Goal: Information Seeking & Learning: Learn about a topic

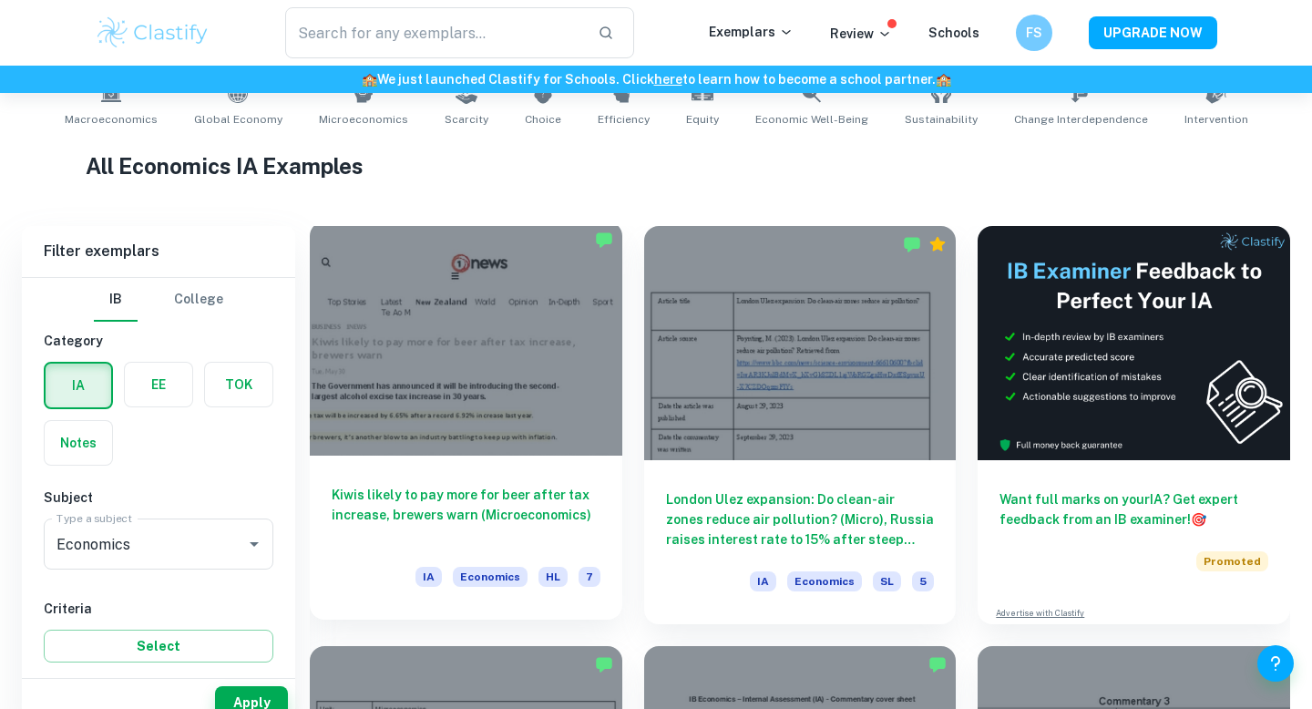
scroll to position [439, 0]
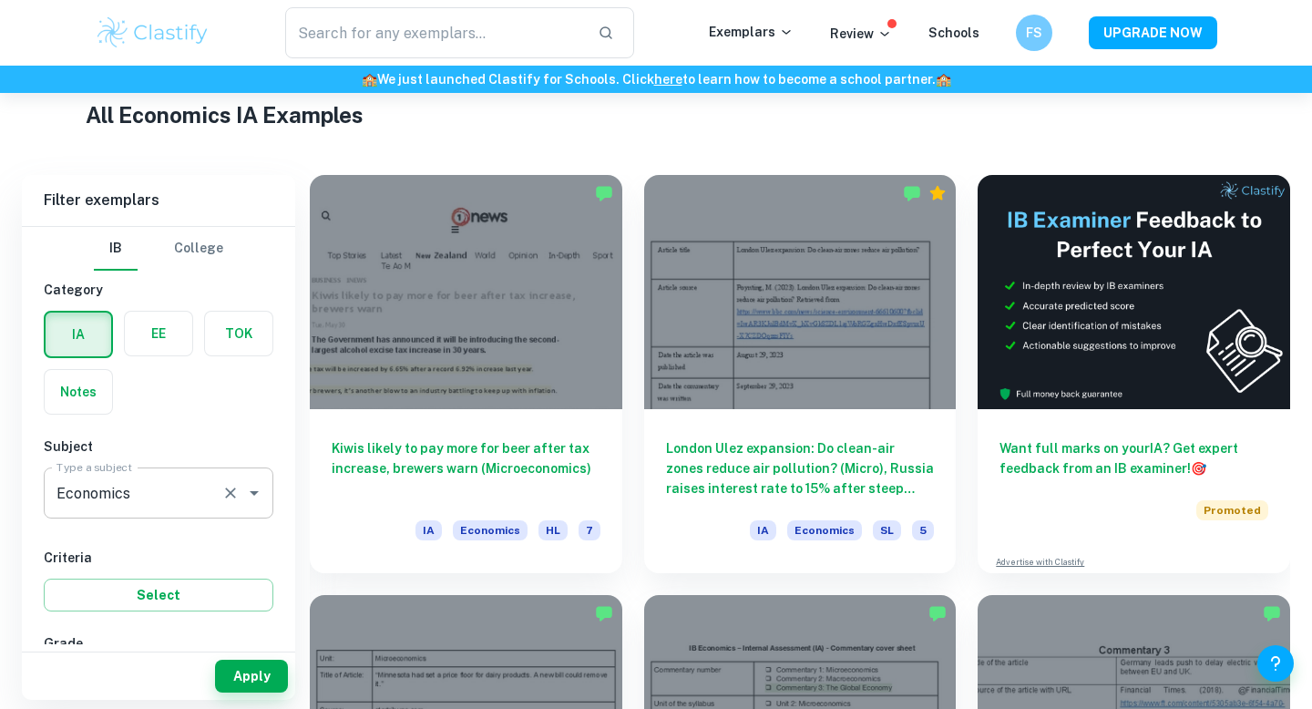
click at [240, 512] on div "Economics Type a subject" at bounding box center [159, 492] width 230 height 51
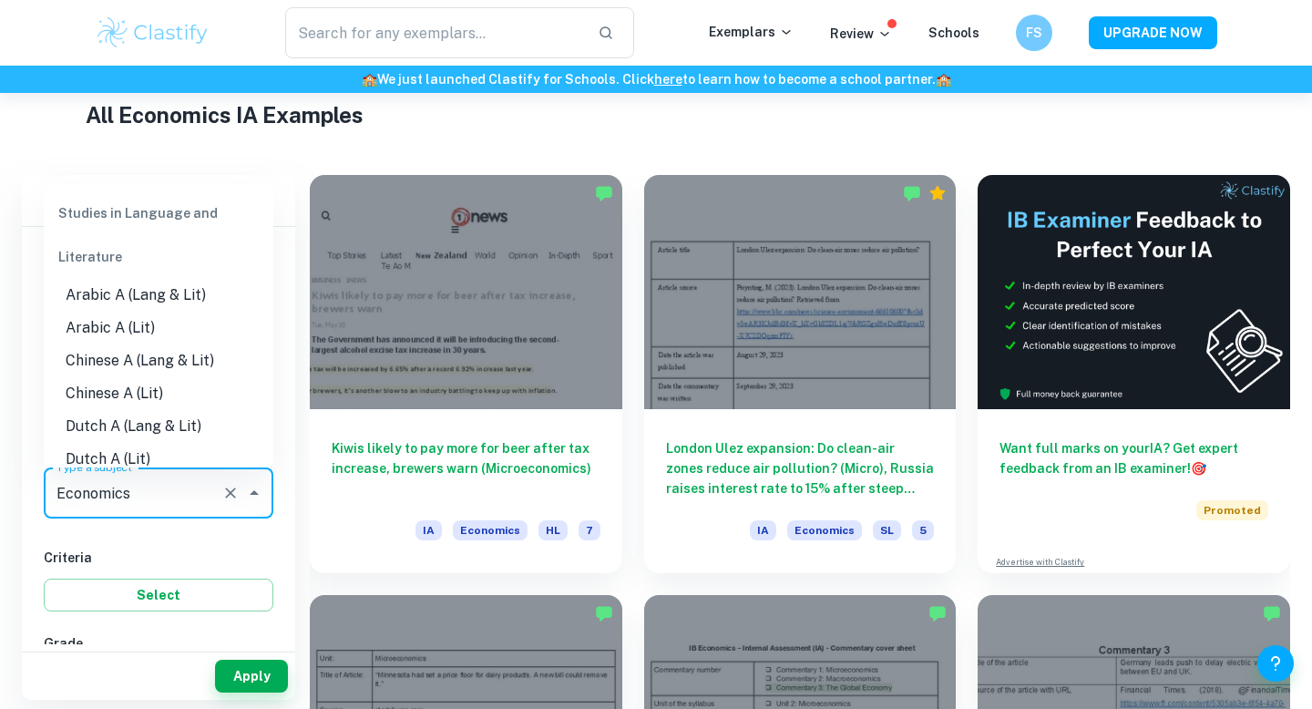
scroll to position [1561, 0]
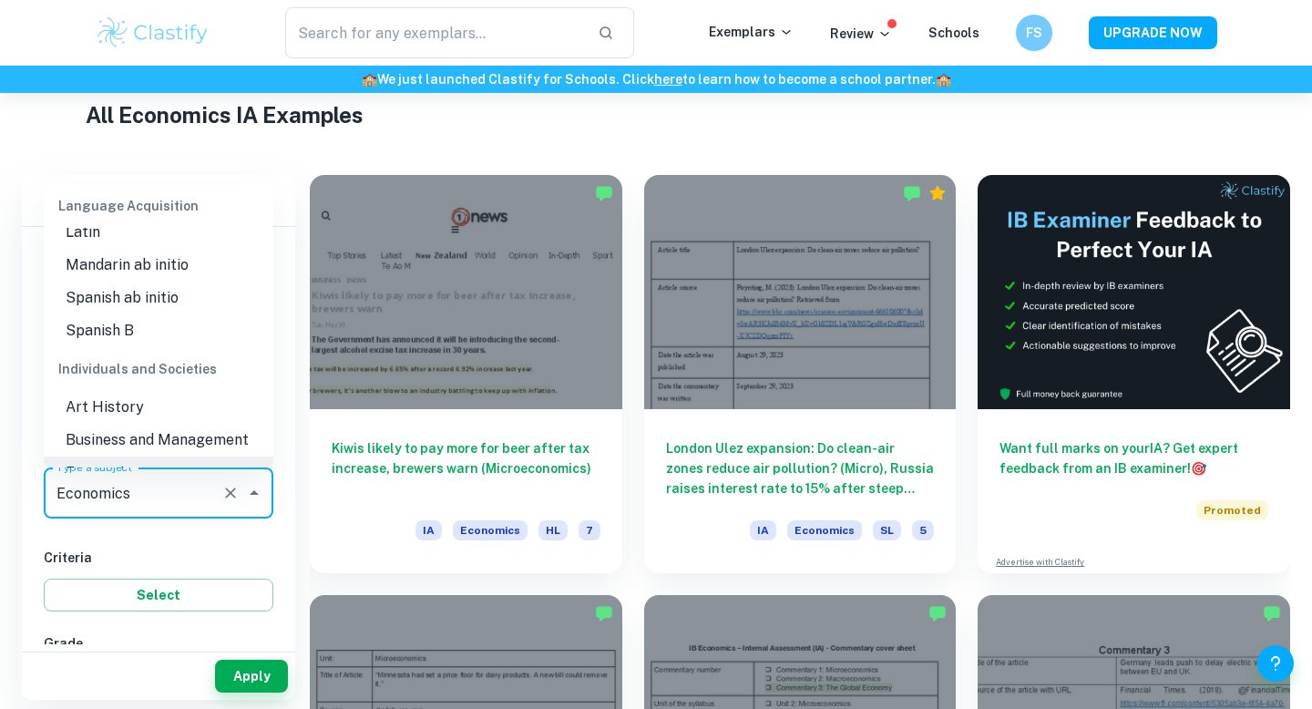
click at [233, 492] on icon "Clear" at bounding box center [230, 493] width 18 height 18
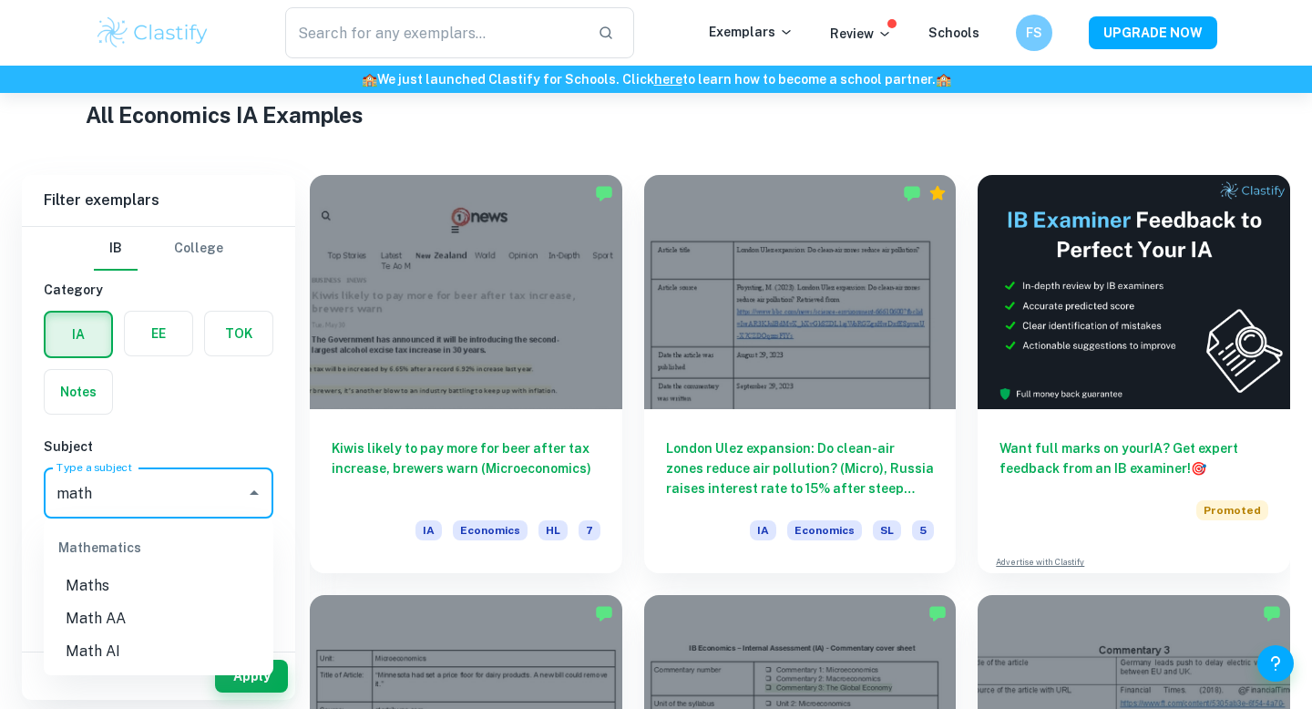
click at [156, 631] on li "Math AA" at bounding box center [159, 618] width 230 height 33
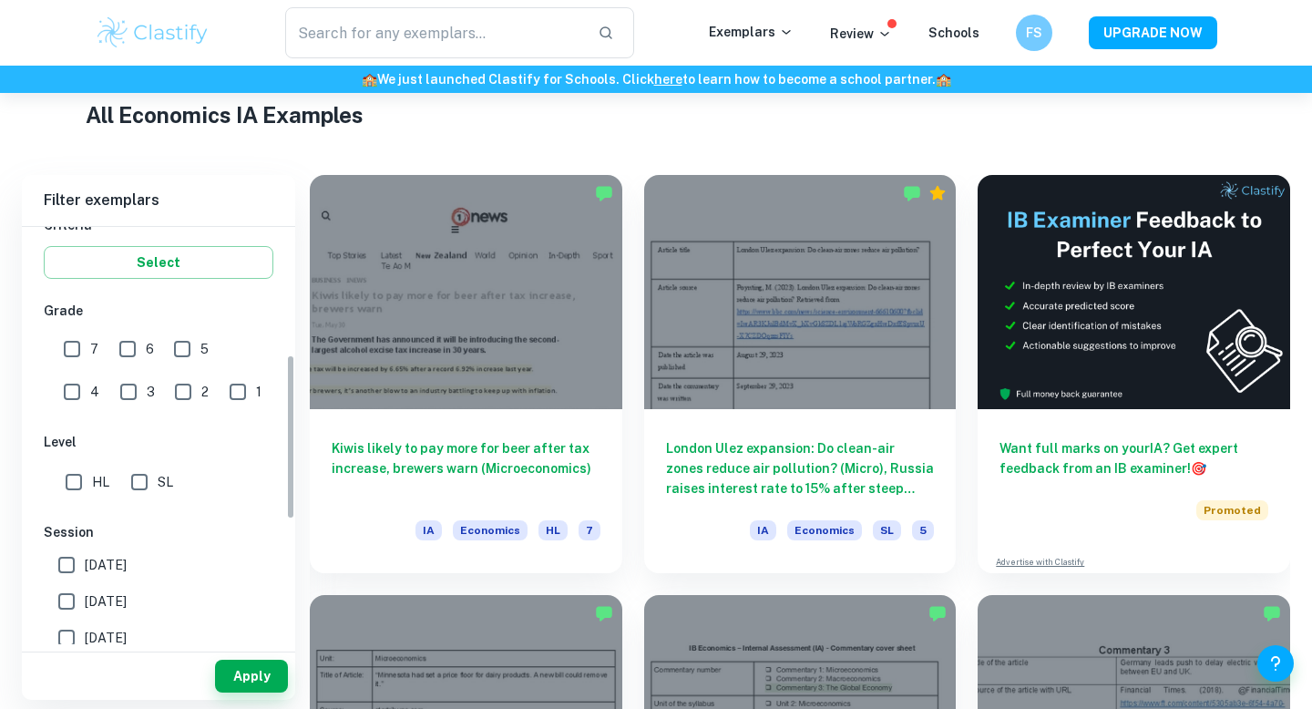
scroll to position [336, 0]
type input "Math AA"
click at [77, 338] on input "7" at bounding box center [72, 345] width 36 height 36
checkbox input "true"
click at [137, 476] on input "SL" at bounding box center [139, 478] width 36 height 36
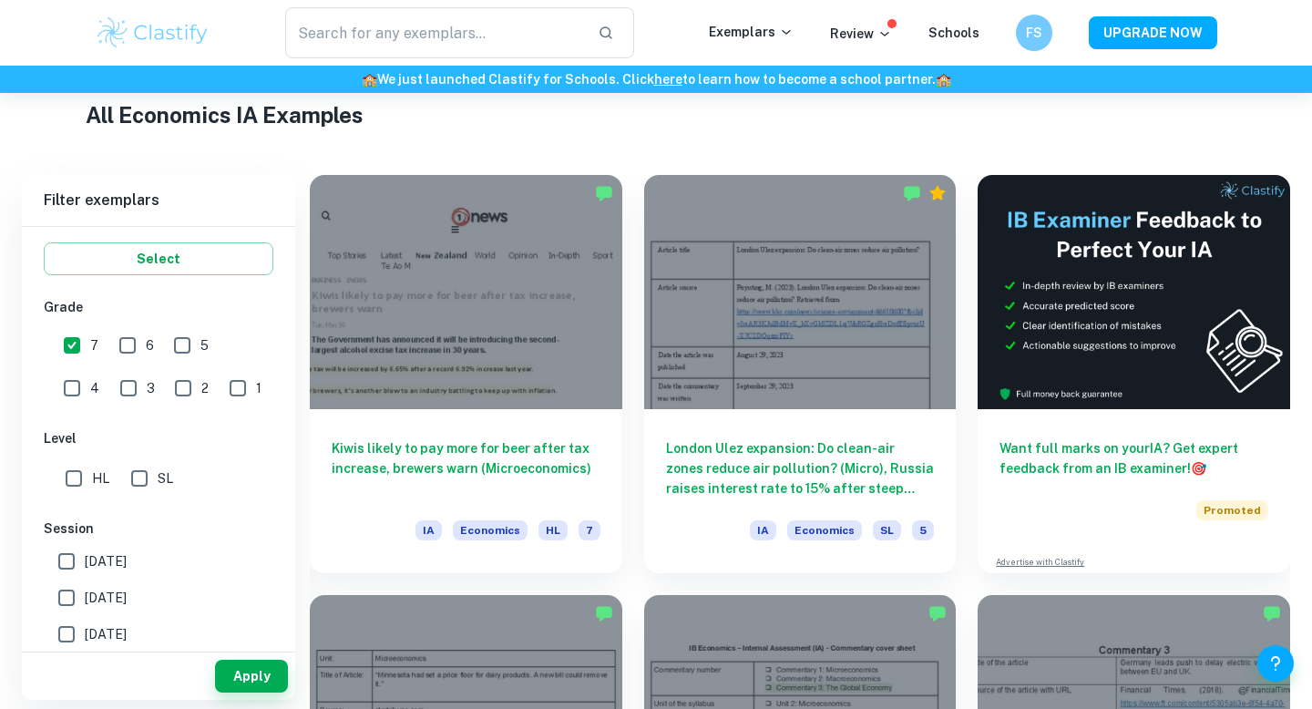
checkbox input "true"
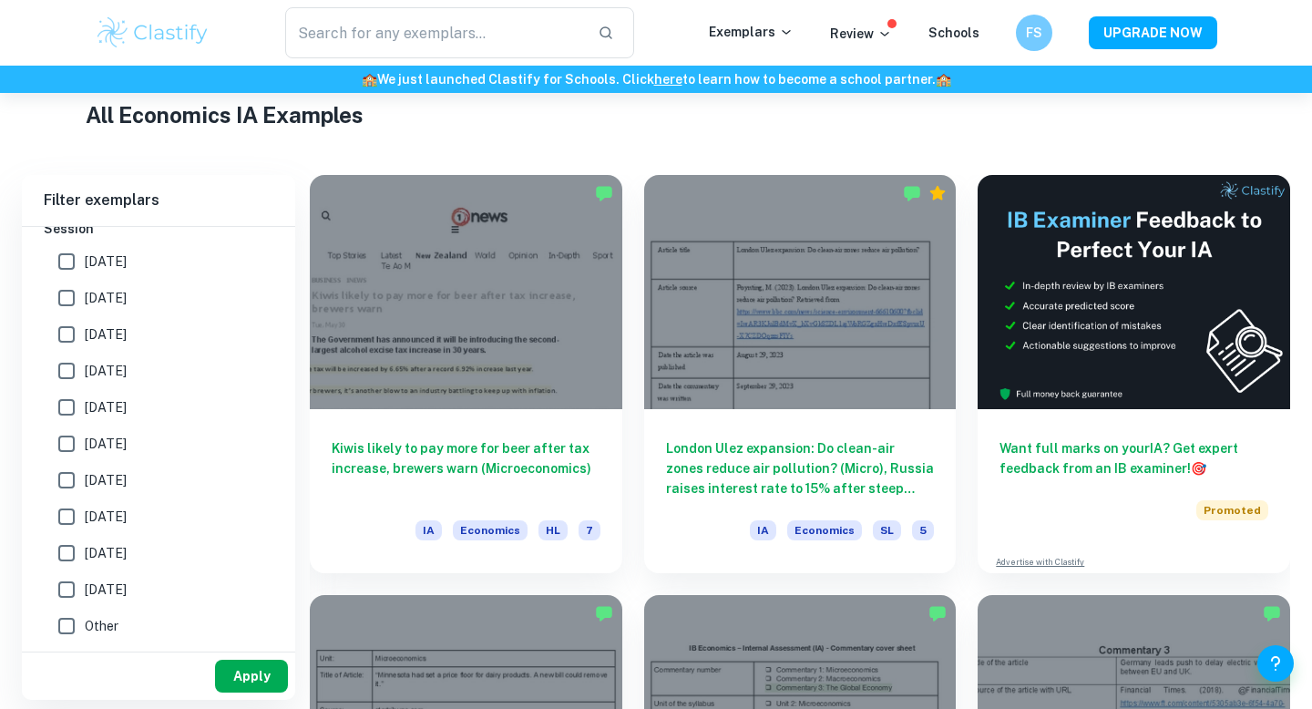
click at [265, 690] on button "Apply" at bounding box center [251, 676] width 73 height 33
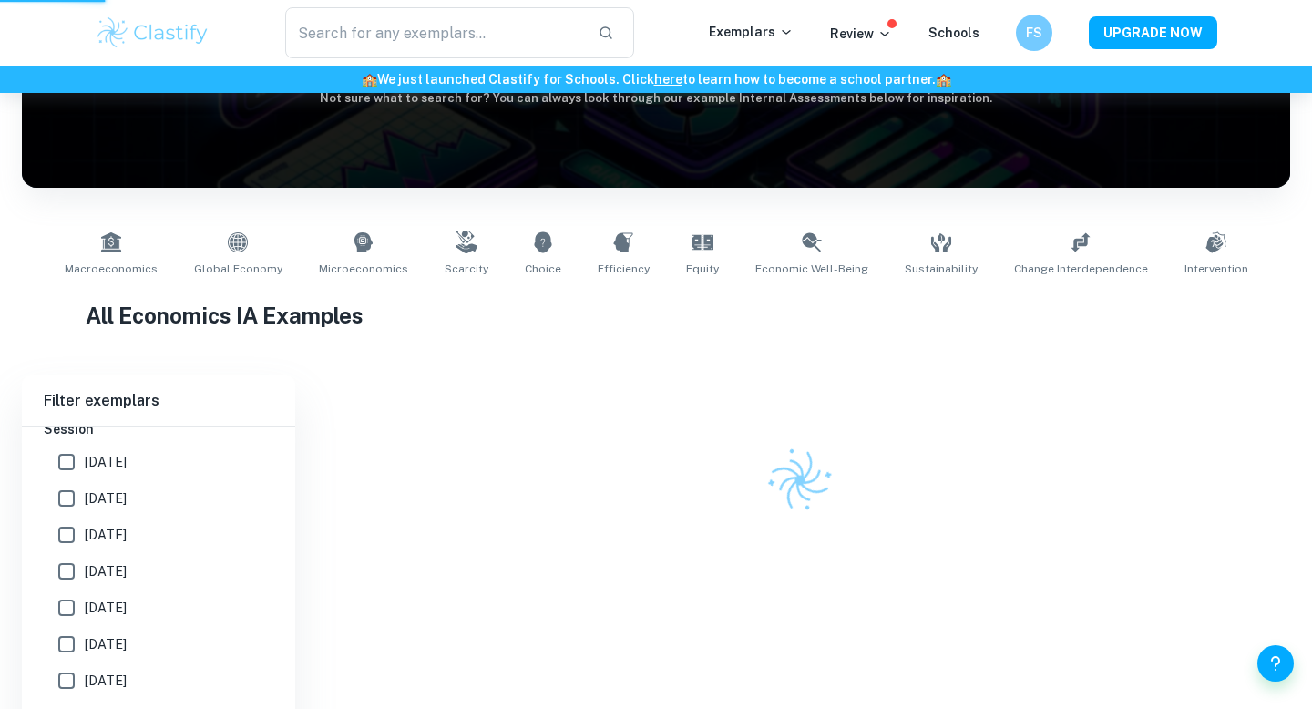
scroll to position [179, 0]
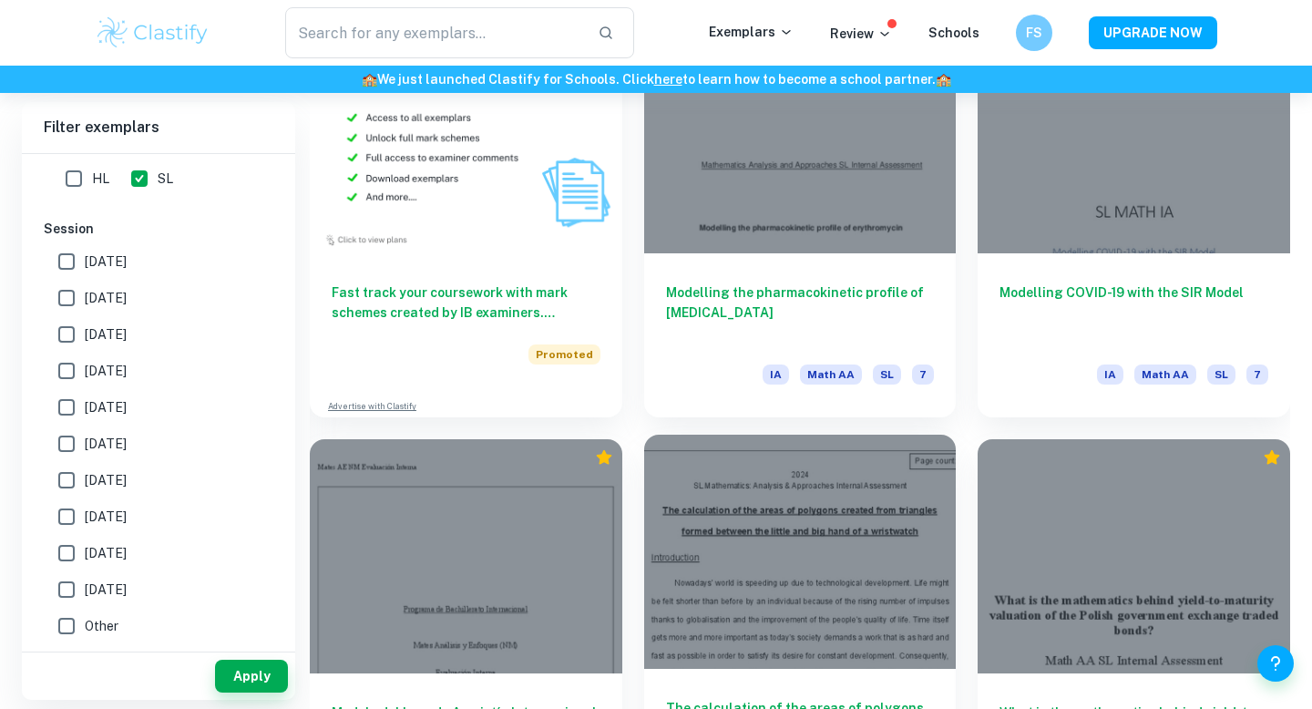
scroll to position [1410, 0]
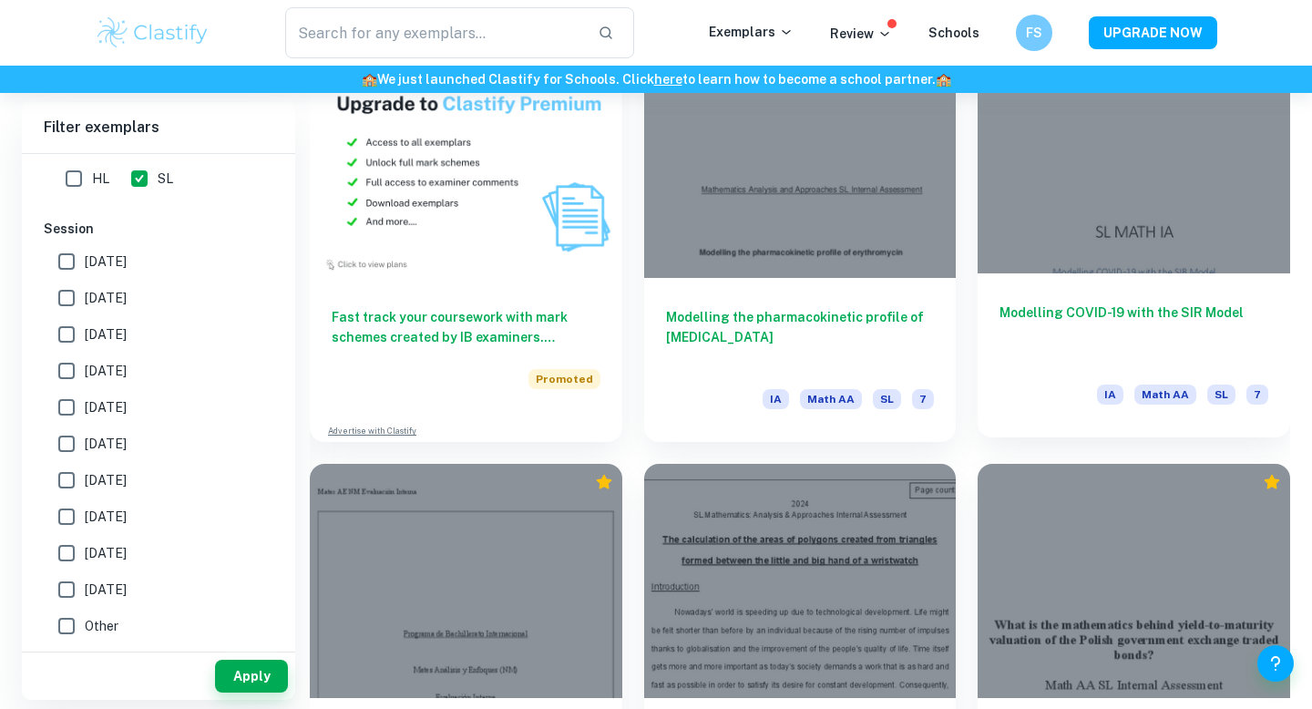
click at [1131, 284] on div "Modelling COVID-19 with the SIR Model IA Math AA SL 7" at bounding box center [1134, 355] width 313 height 164
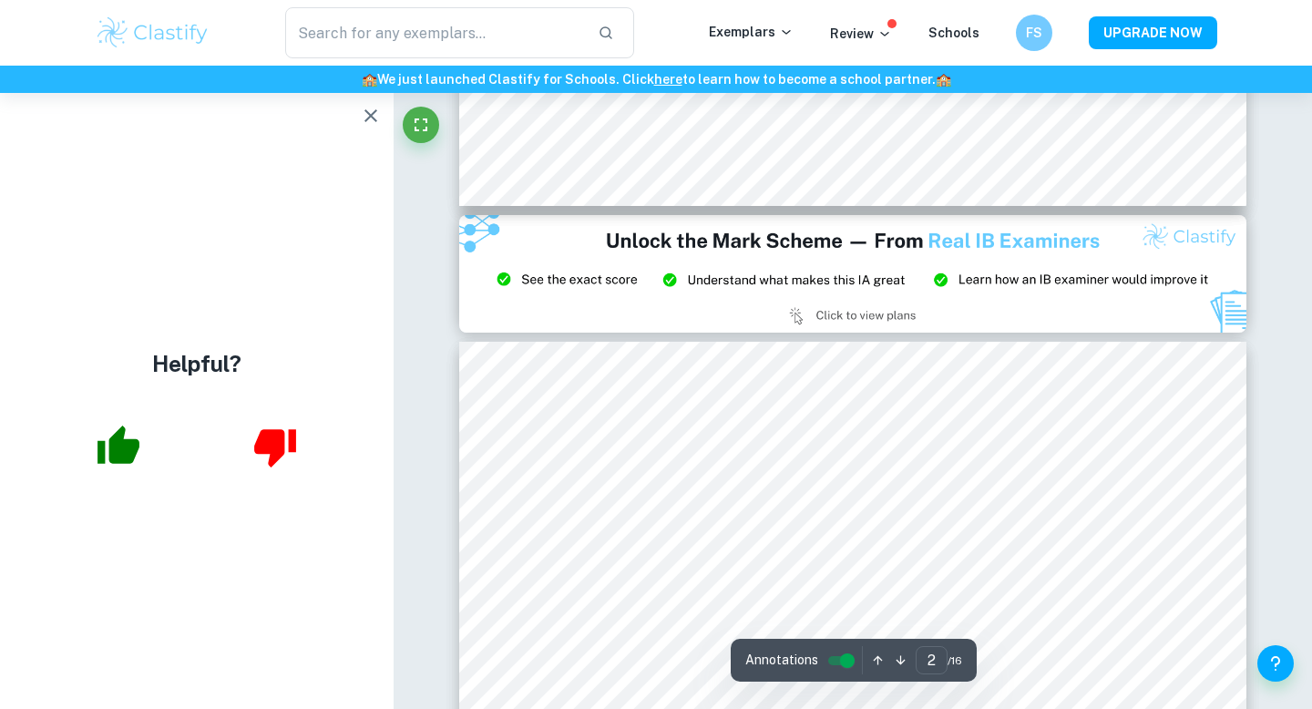
type input "3"
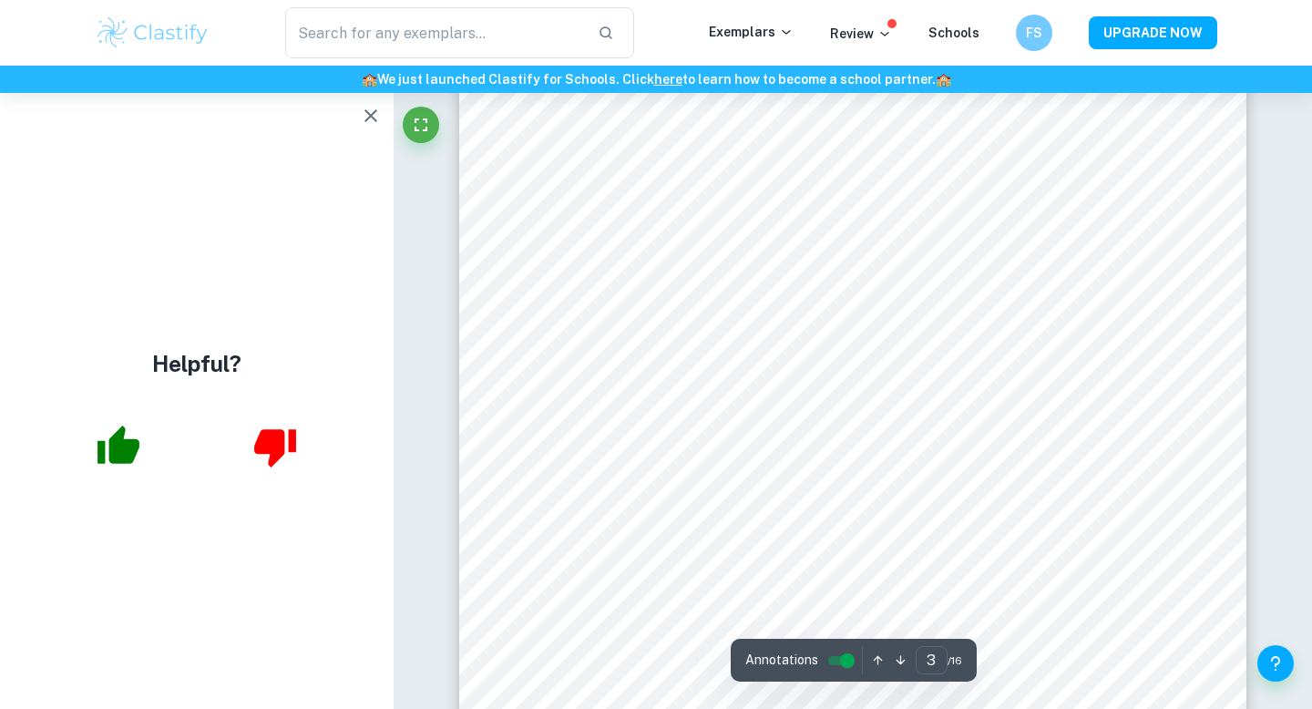
scroll to position [2557, 0]
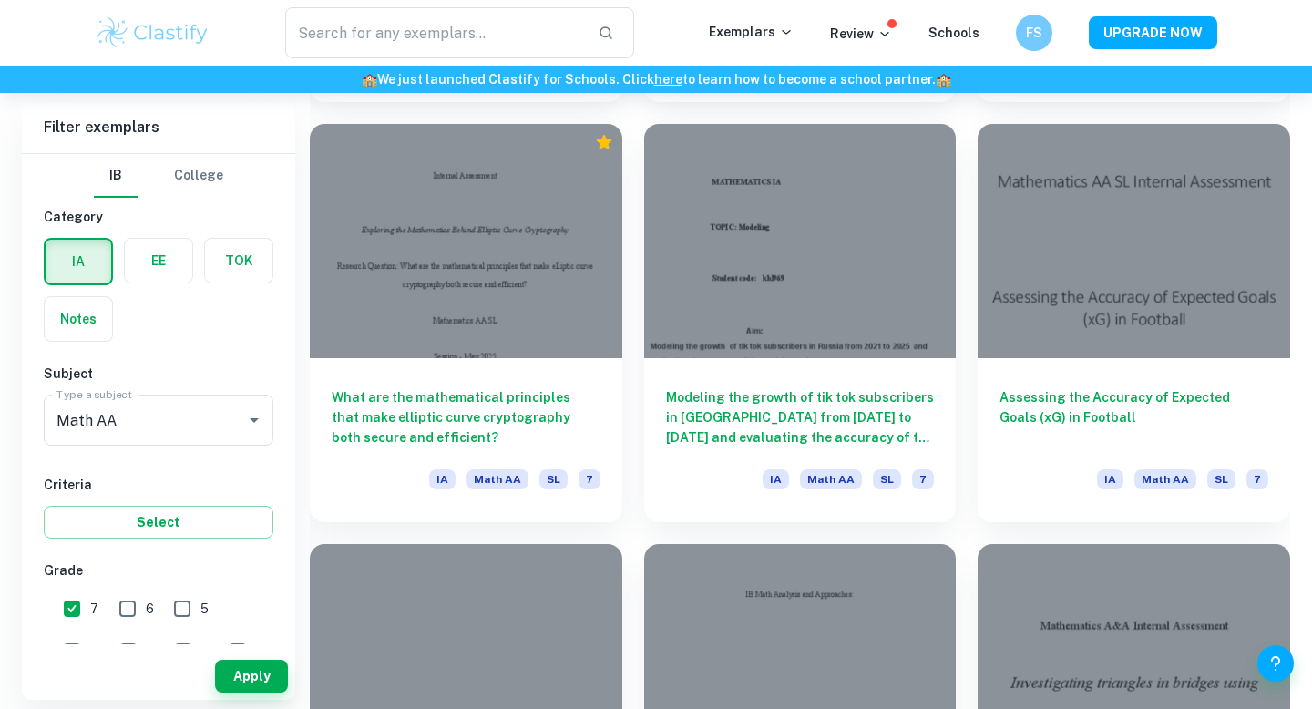
scroll to position [4274, 0]
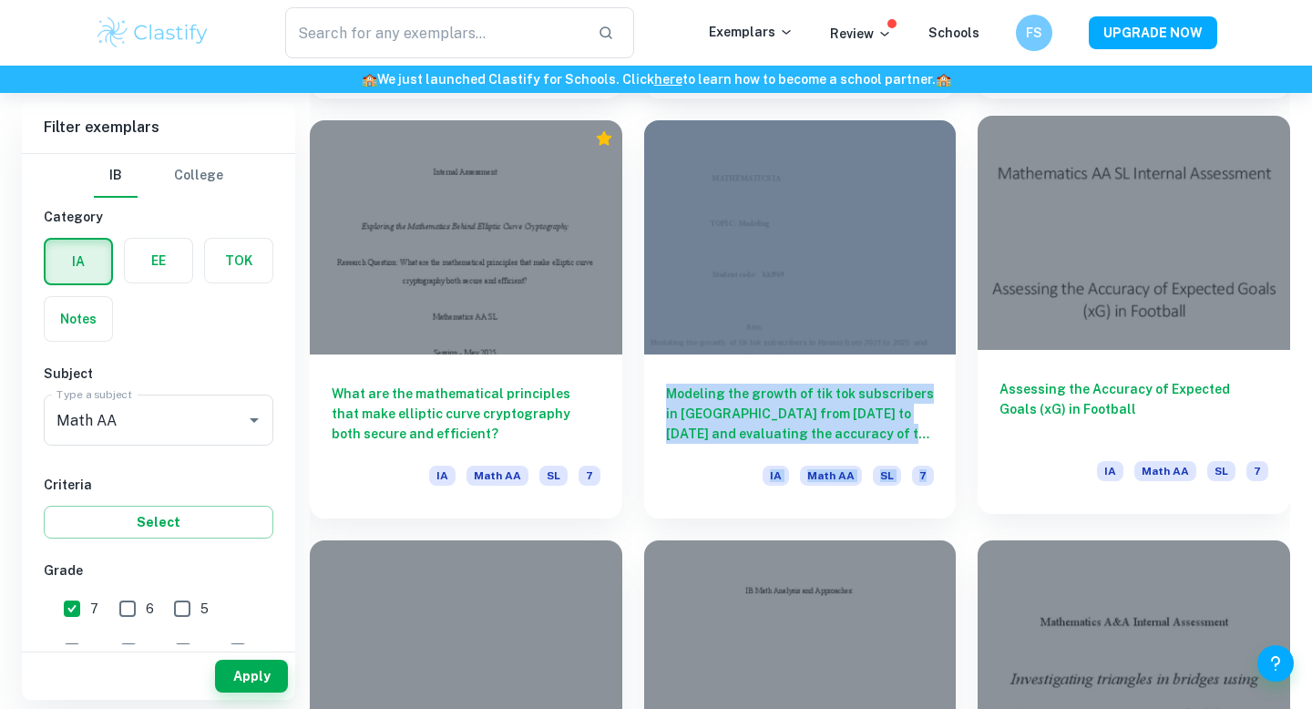
click at [1206, 415] on h6 "Assessing the Accuracy of Expected Goals (xG) in Football" at bounding box center [1134, 409] width 269 height 60
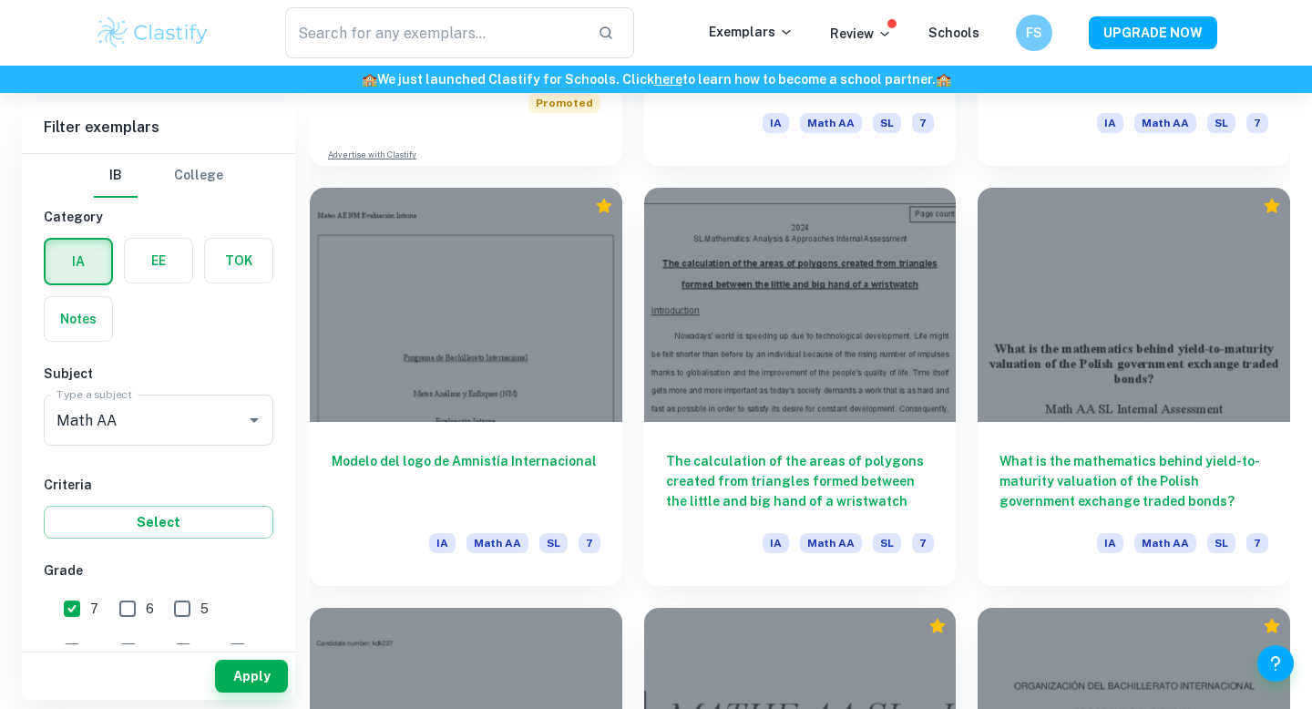
scroll to position [1684, 0]
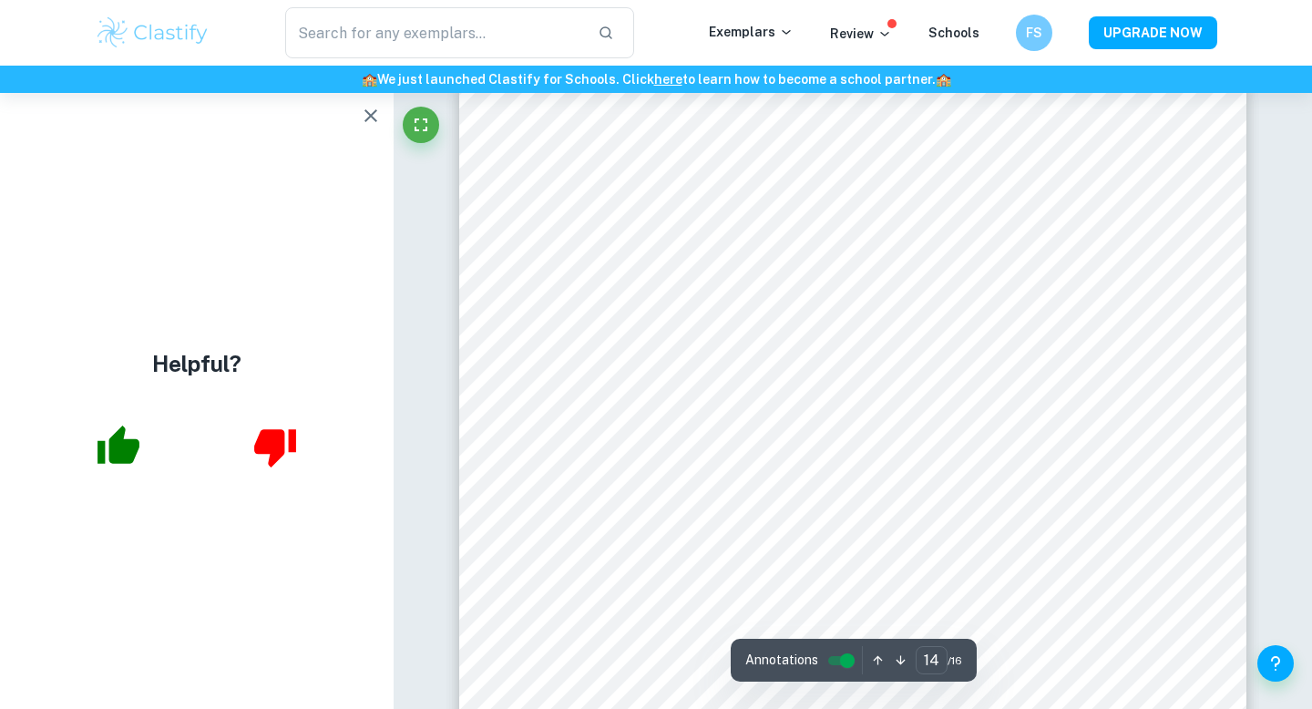
scroll to position [13734, 0]
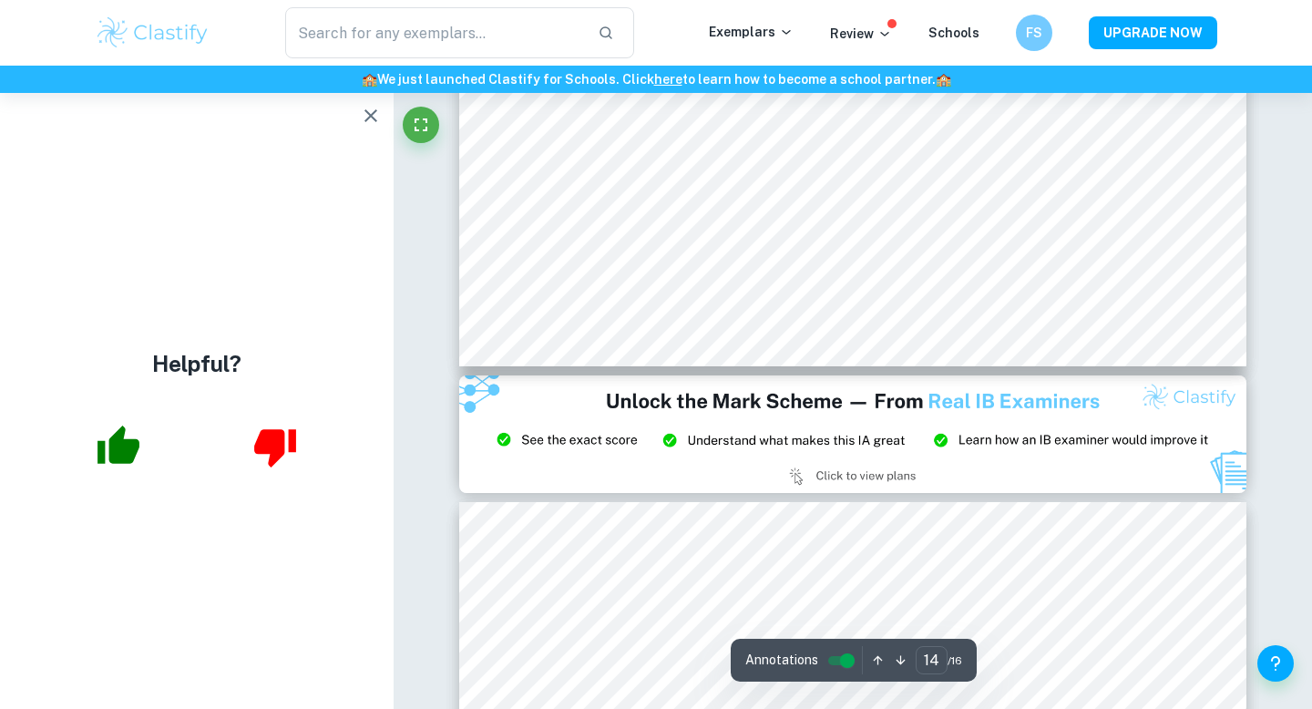
type input "15"
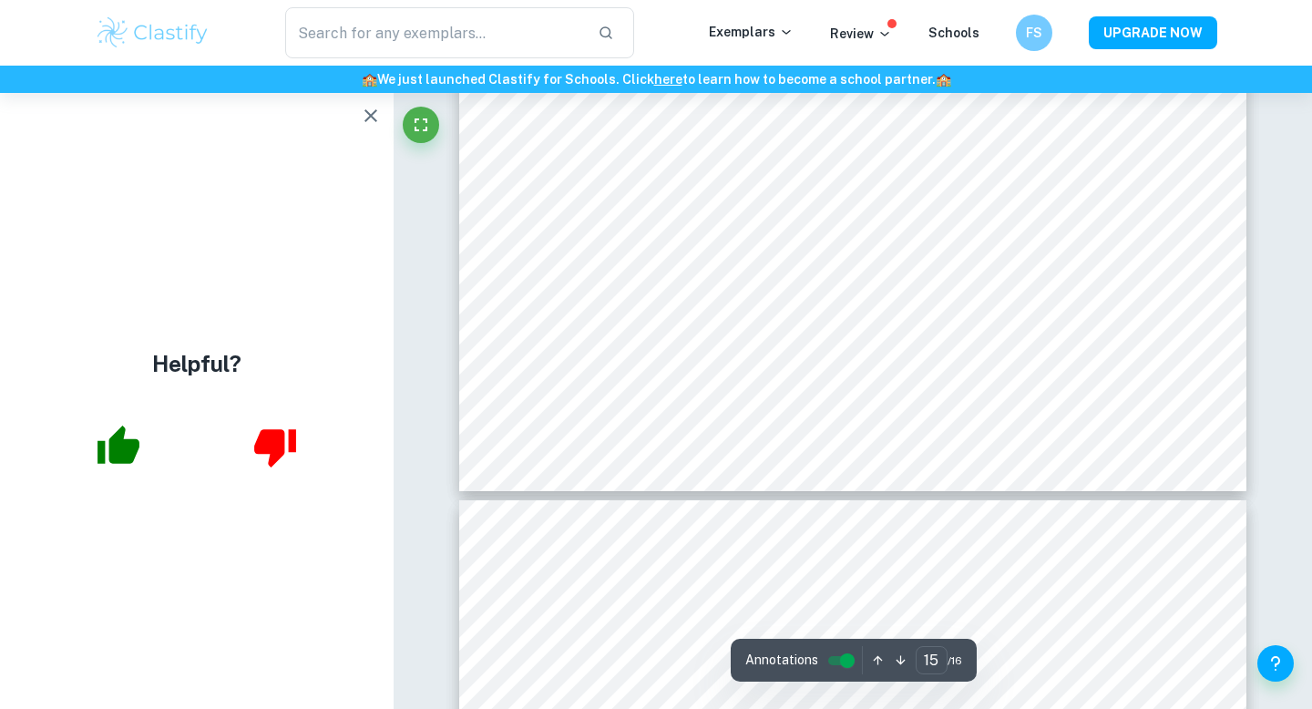
scroll to position [15534, 0]
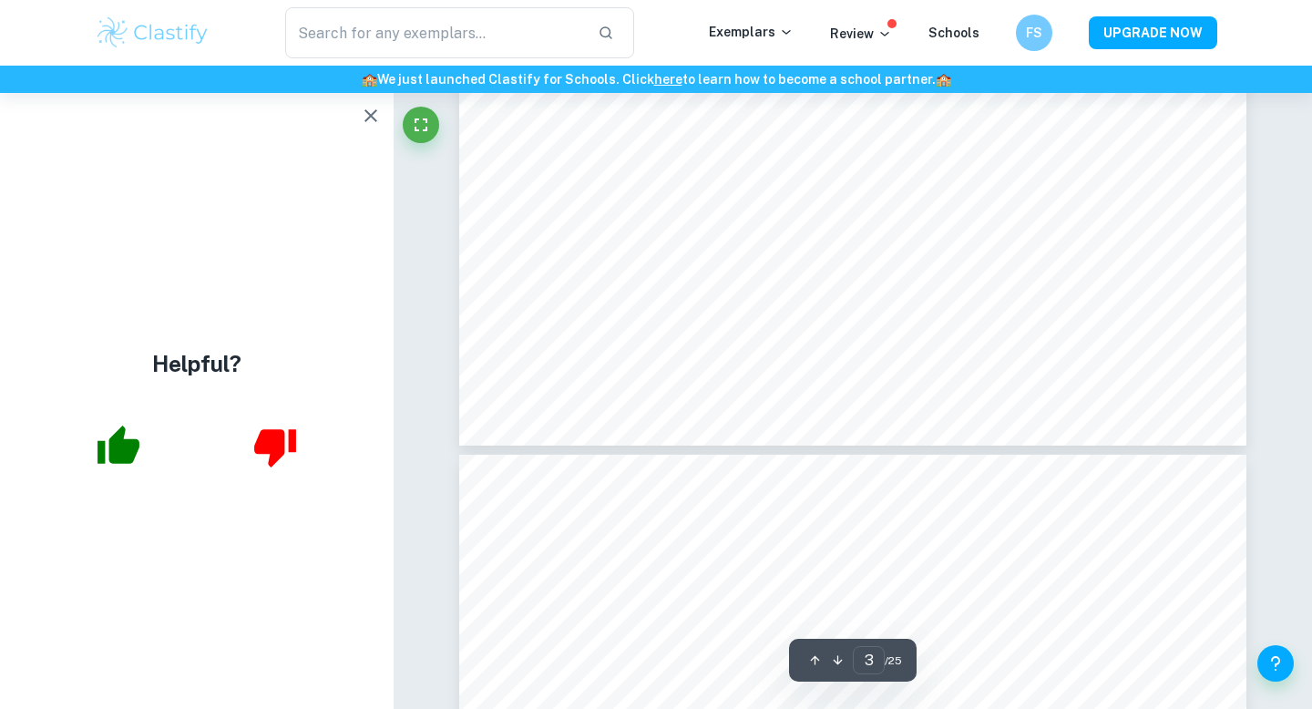
scroll to position [2996, 0]
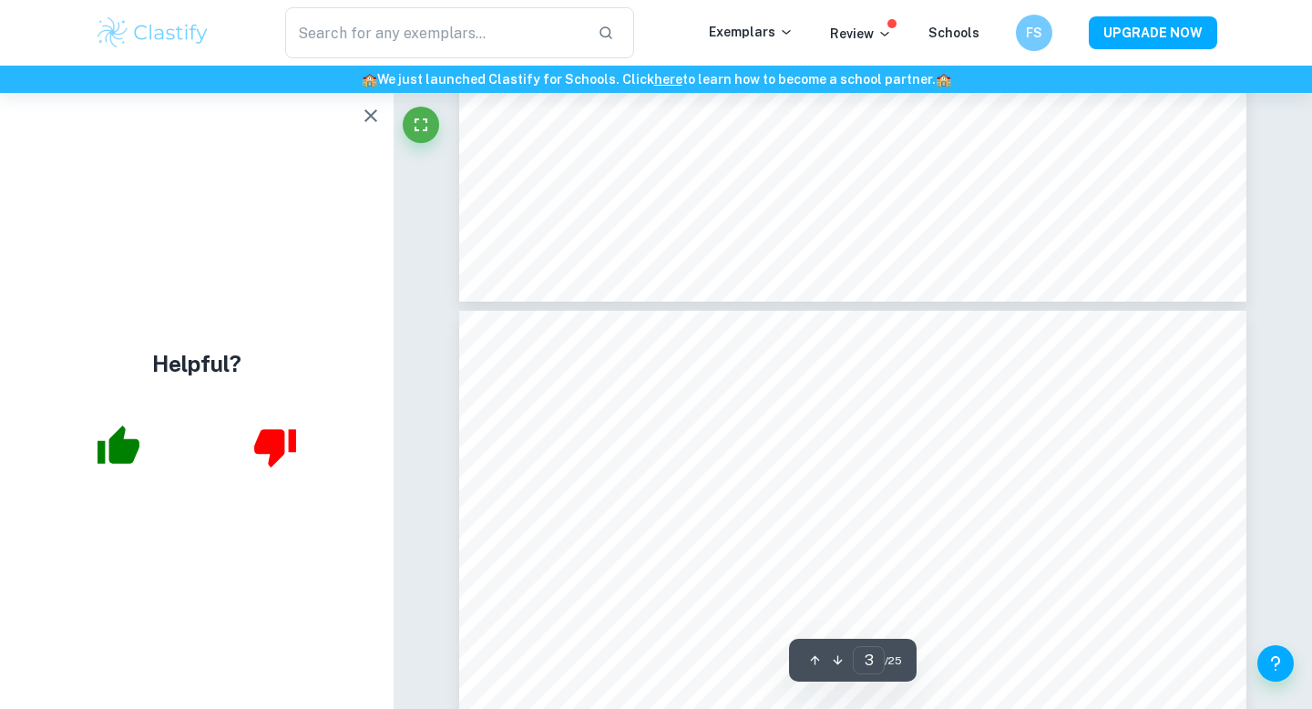
type input "4"
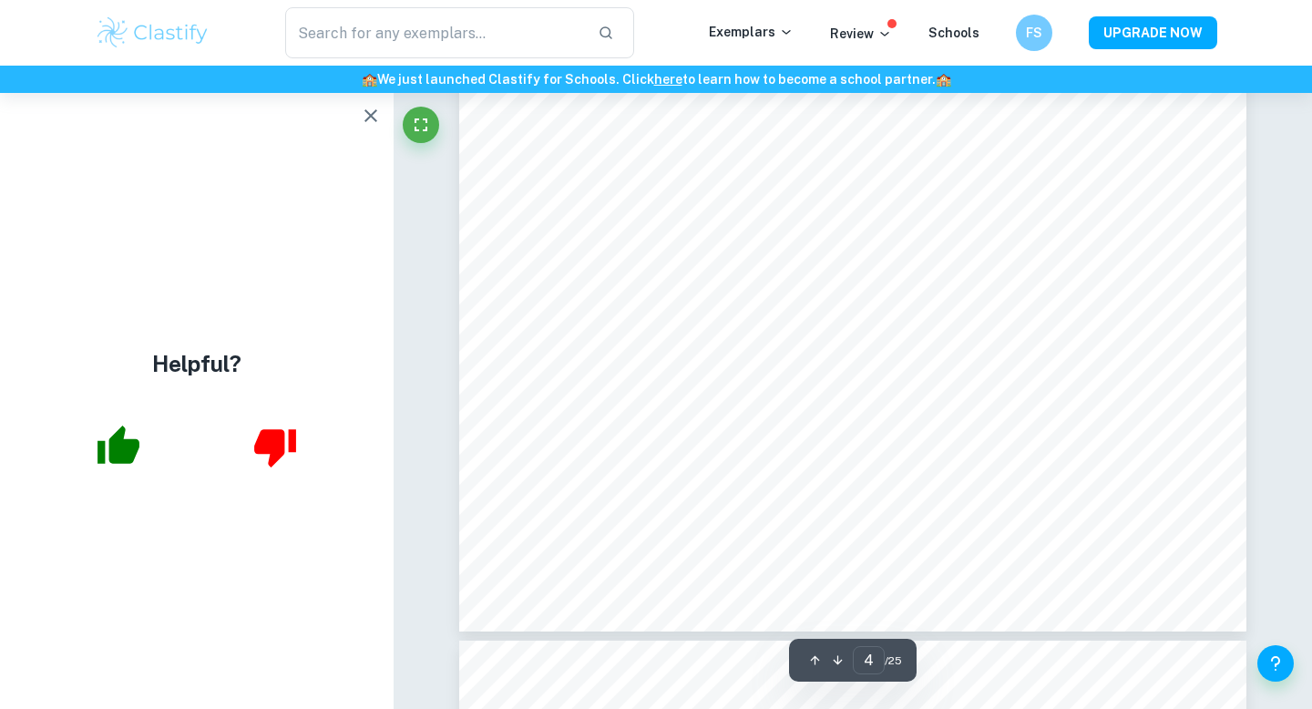
scroll to position [3832, 0]
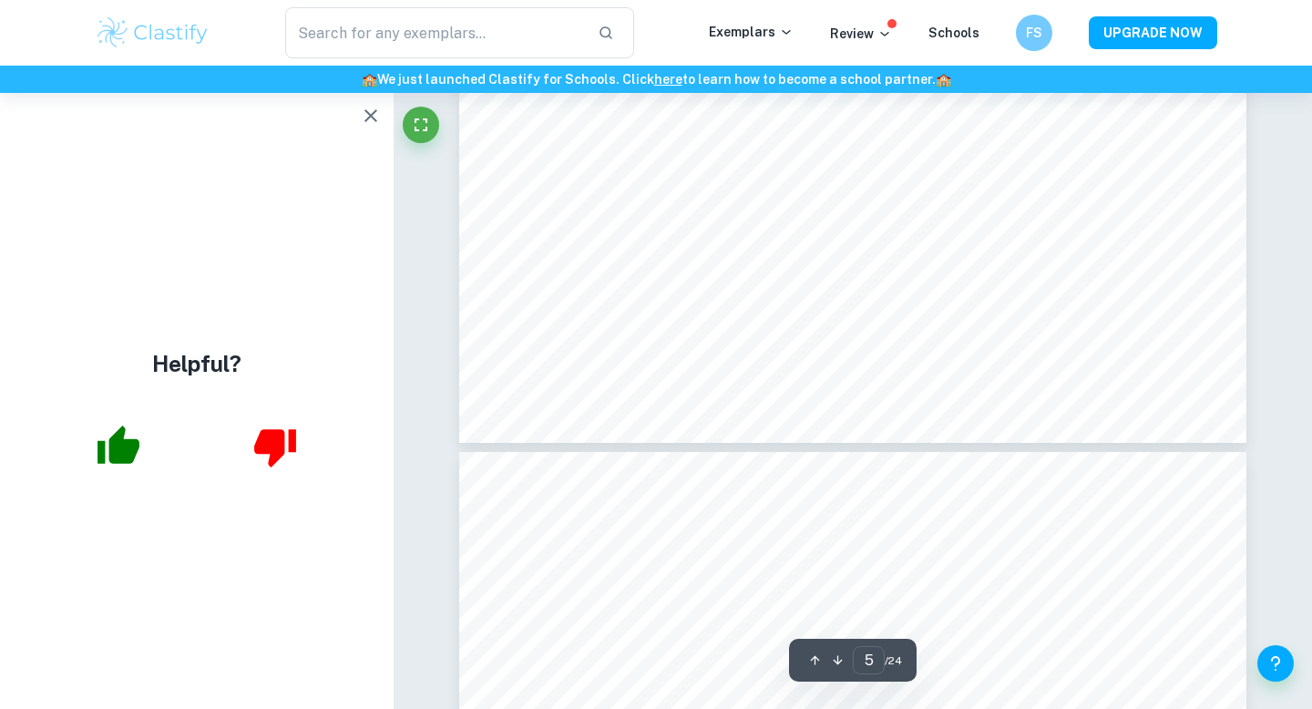
type input "6"
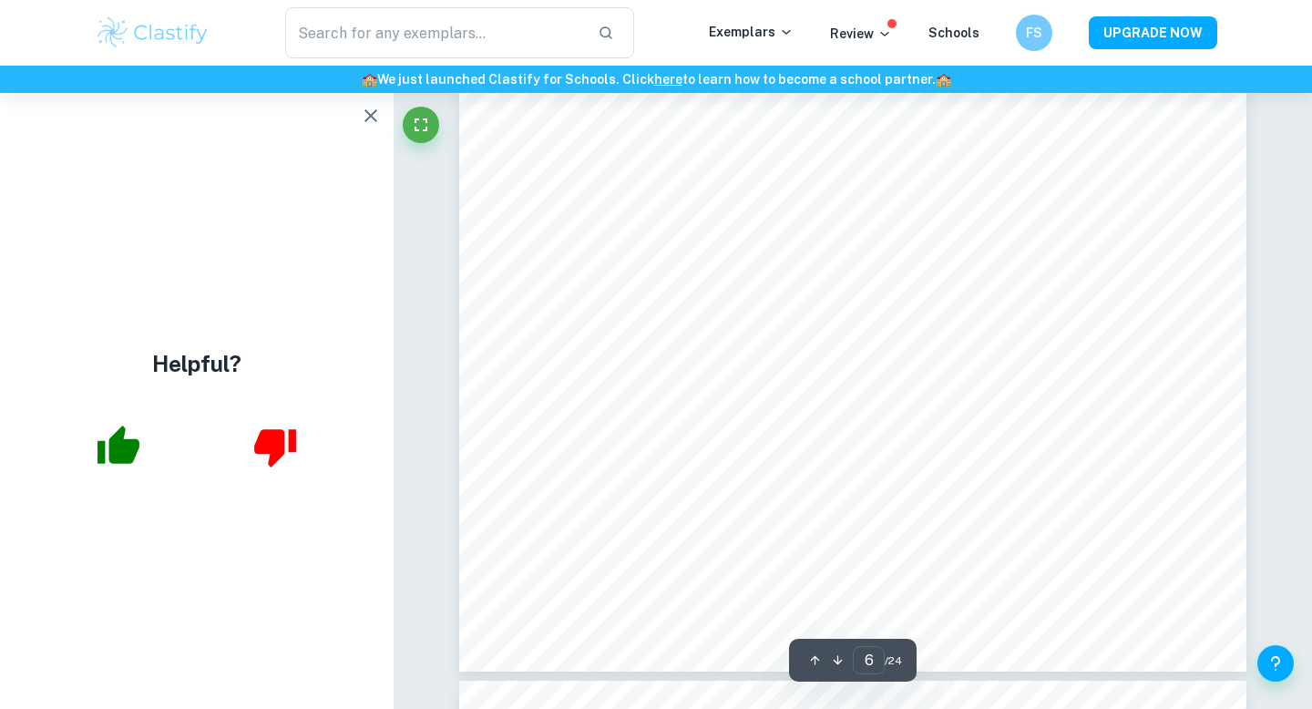
scroll to position [5854, 0]
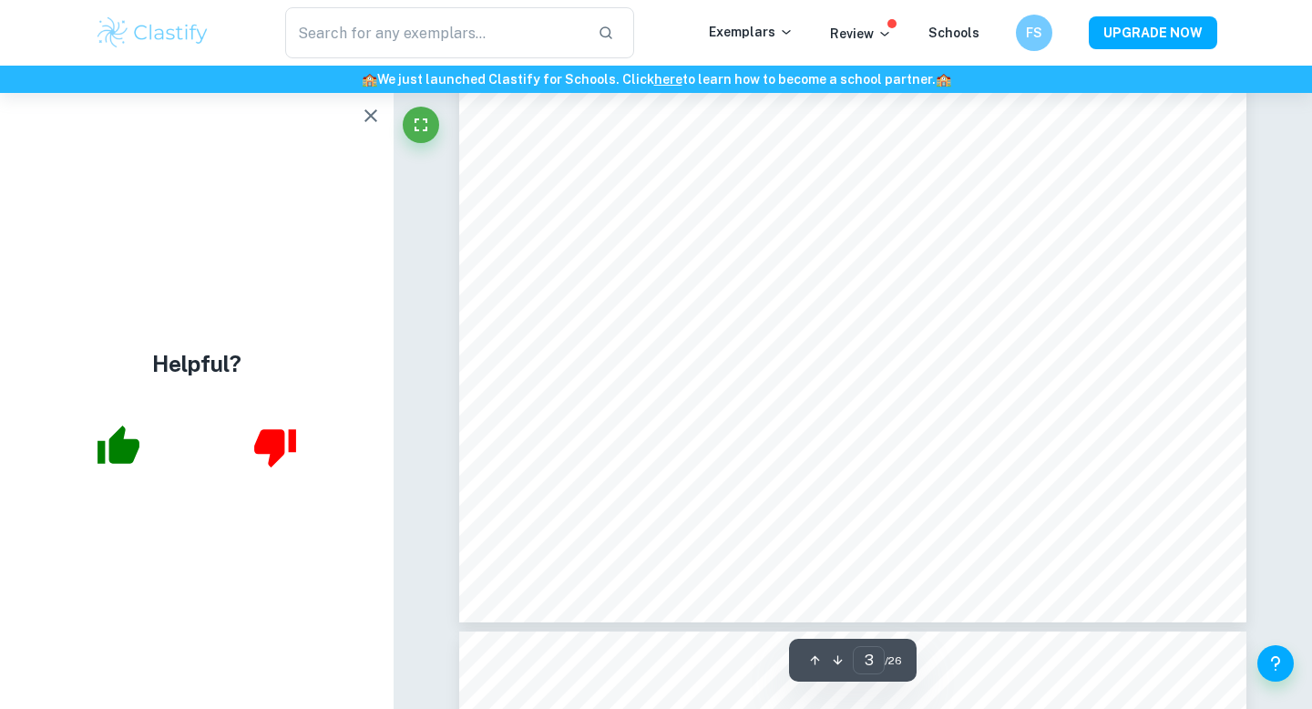
scroll to position [2825, 0]
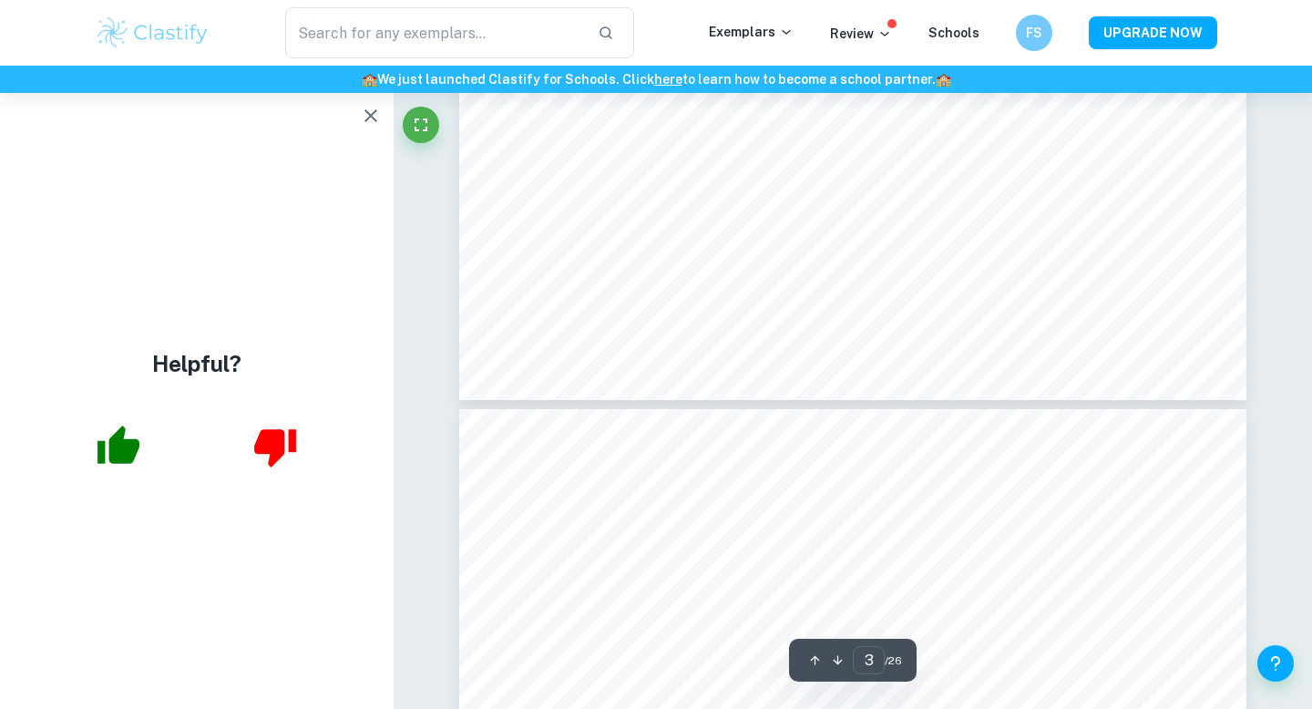
type input "4"
